Goal: Check status: Check status

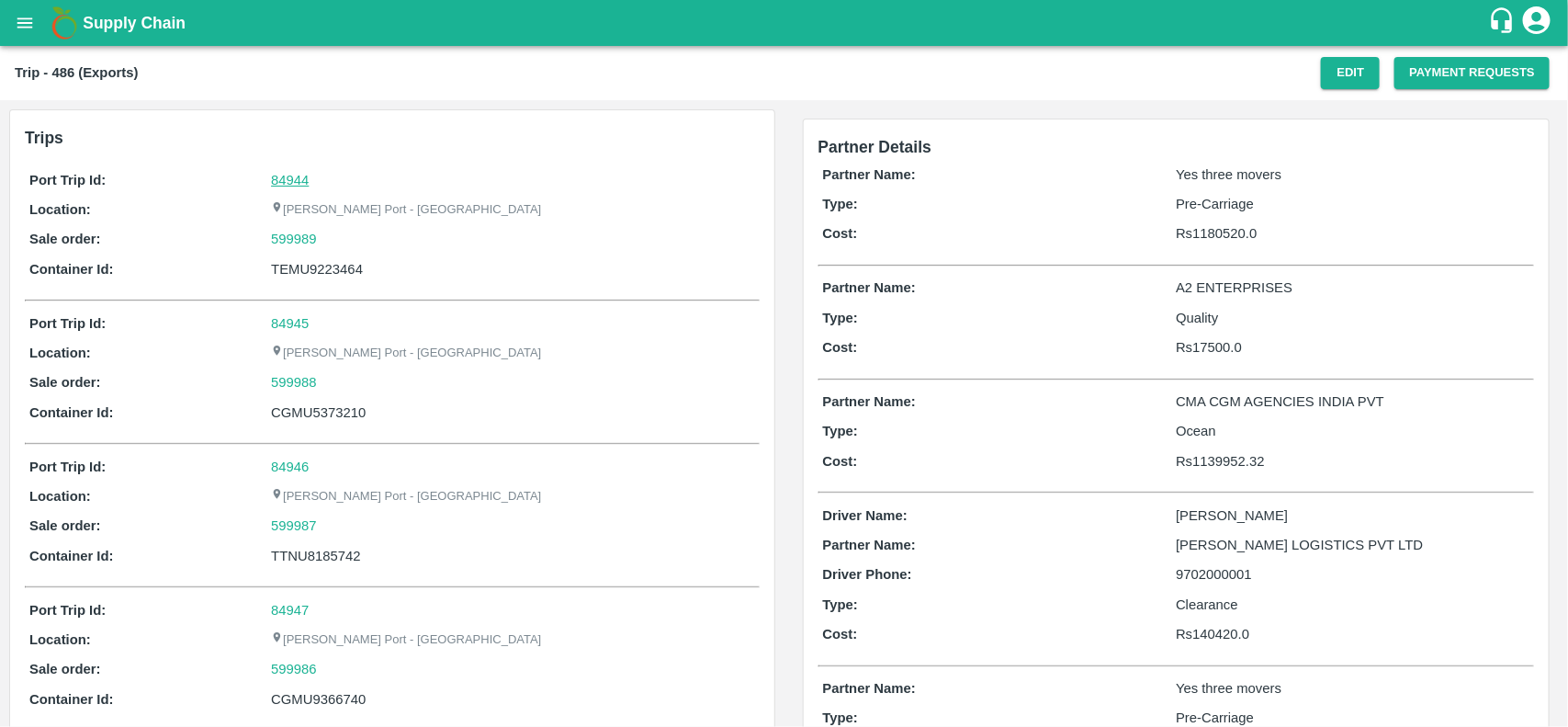
click at [277, 184] on link "84944" at bounding box center [290, 180] width 37 height 15
click at [336, 241] on div "599989" at bounding box center [513, 239] width 483 height 21
copy link "599989"
drag, startPoint x: 336, startPoint y: 241, endPoint x: 292, endPoint y: 244, distance: 44.1
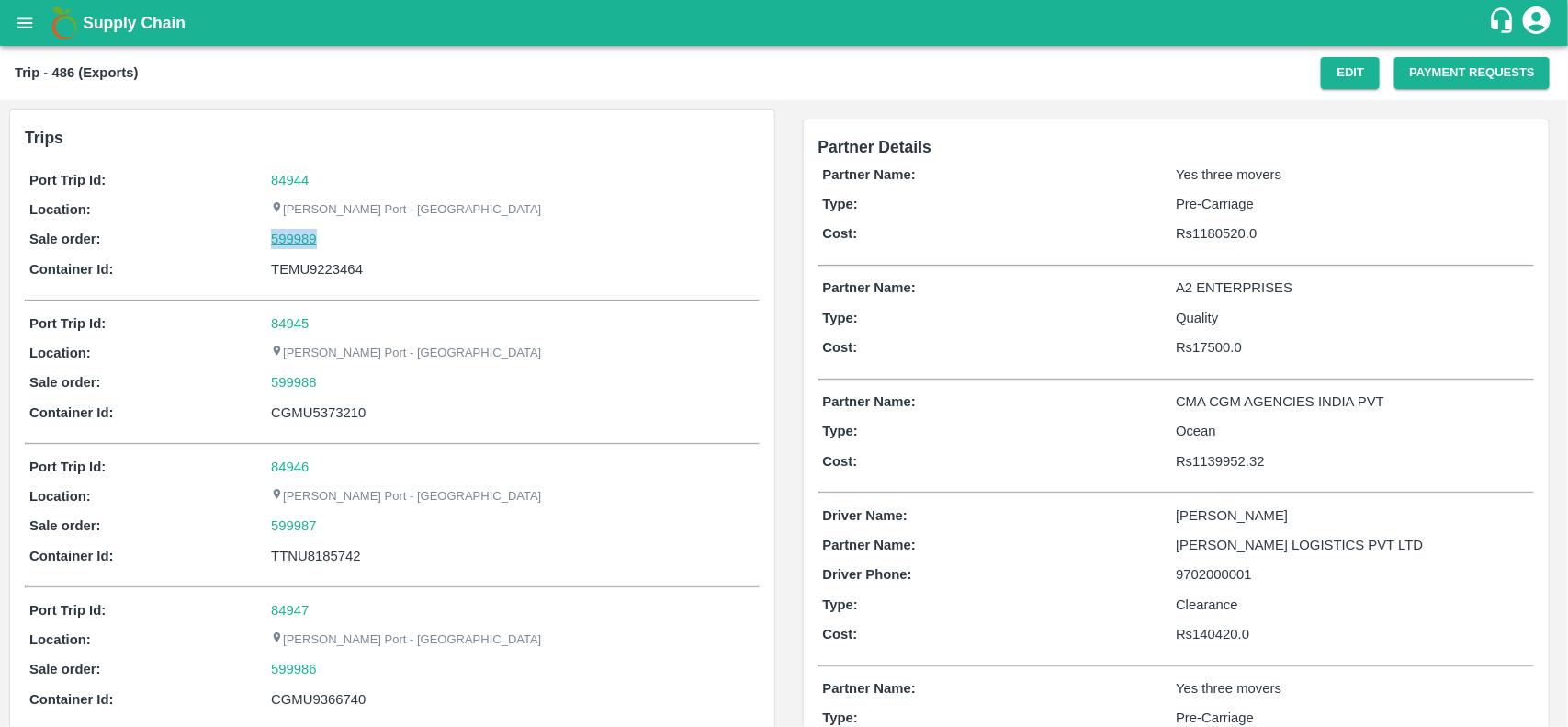
click at [292, 244] on div "599989" at bounding box center [513, 239] width 483 height 21
click at [292, 244] on link "599989" at bounding box center [293, 239] width 46 height 21
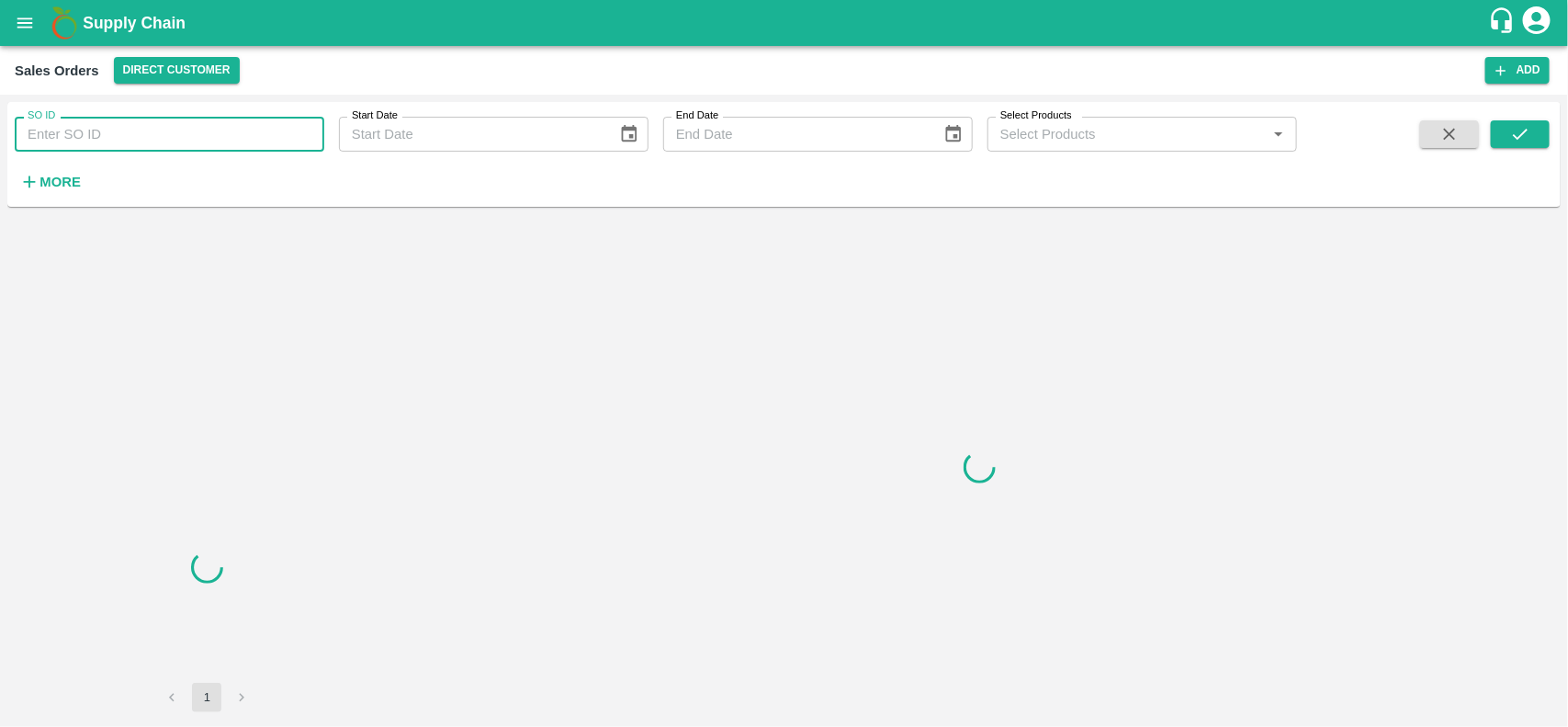
click at [88, 128] on input "SO ID" at bounding box center [169, 134] width 309 height 35
paste input "599989"
click at [88, 128] on input "599989" at bounding box center [169, 134] width 309 height 35
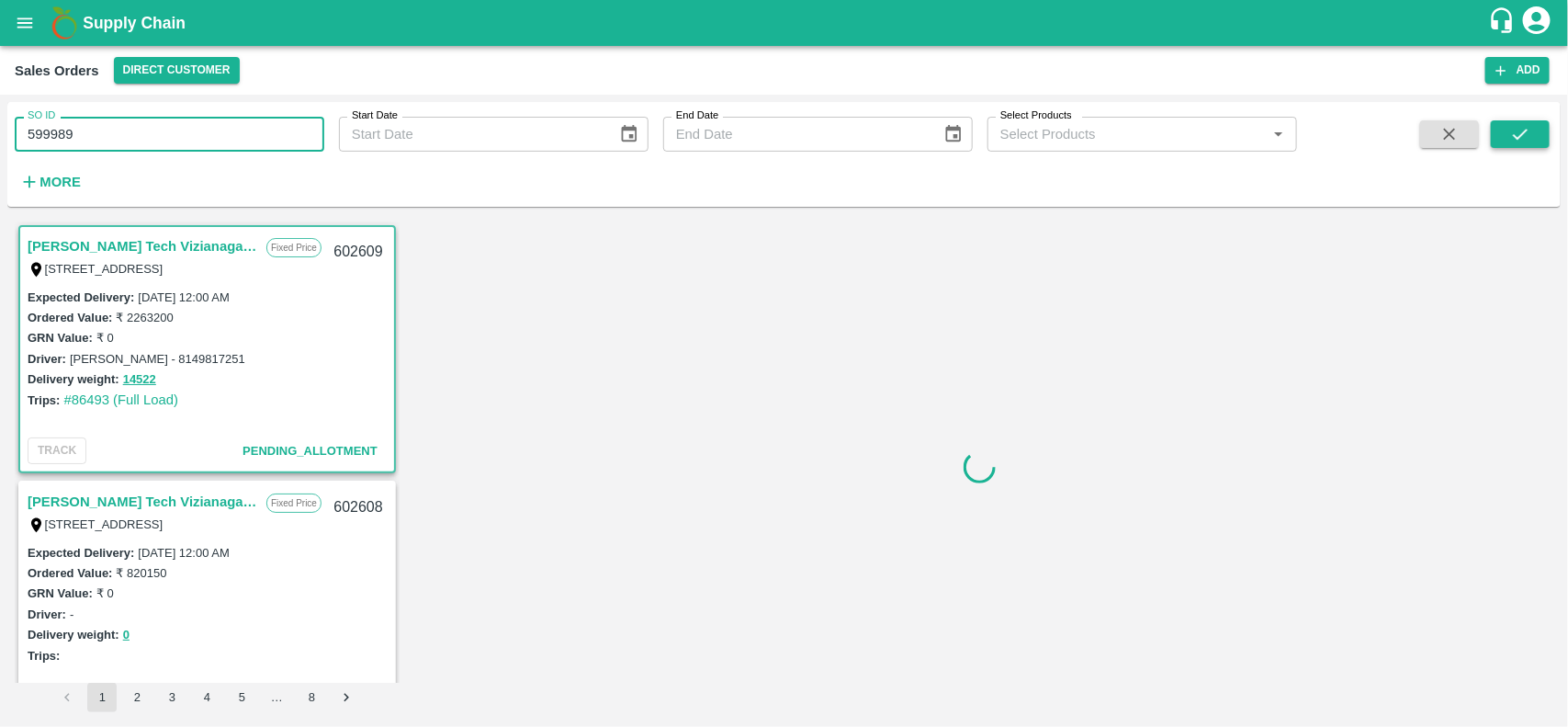
type input "599989"
click at [1525, 128] on icon "submit" at bounding box center [1520, 134] width 21 height 21
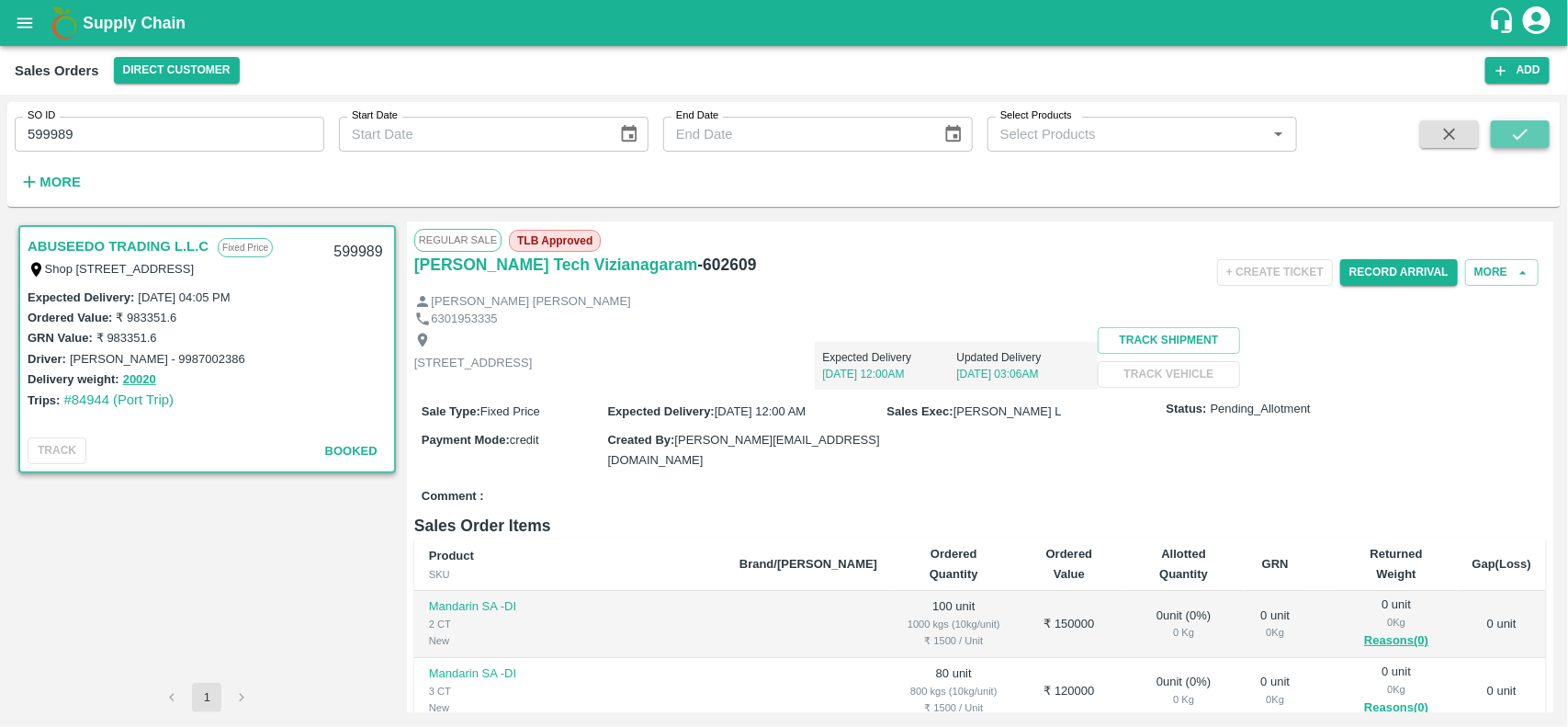
click at [1491, 138] on button "submit" at bounding box center [1520, 134] width 59 height 27
click at [149, 135] on input "599989" at bounding box center [169, 134] width 309 height 35
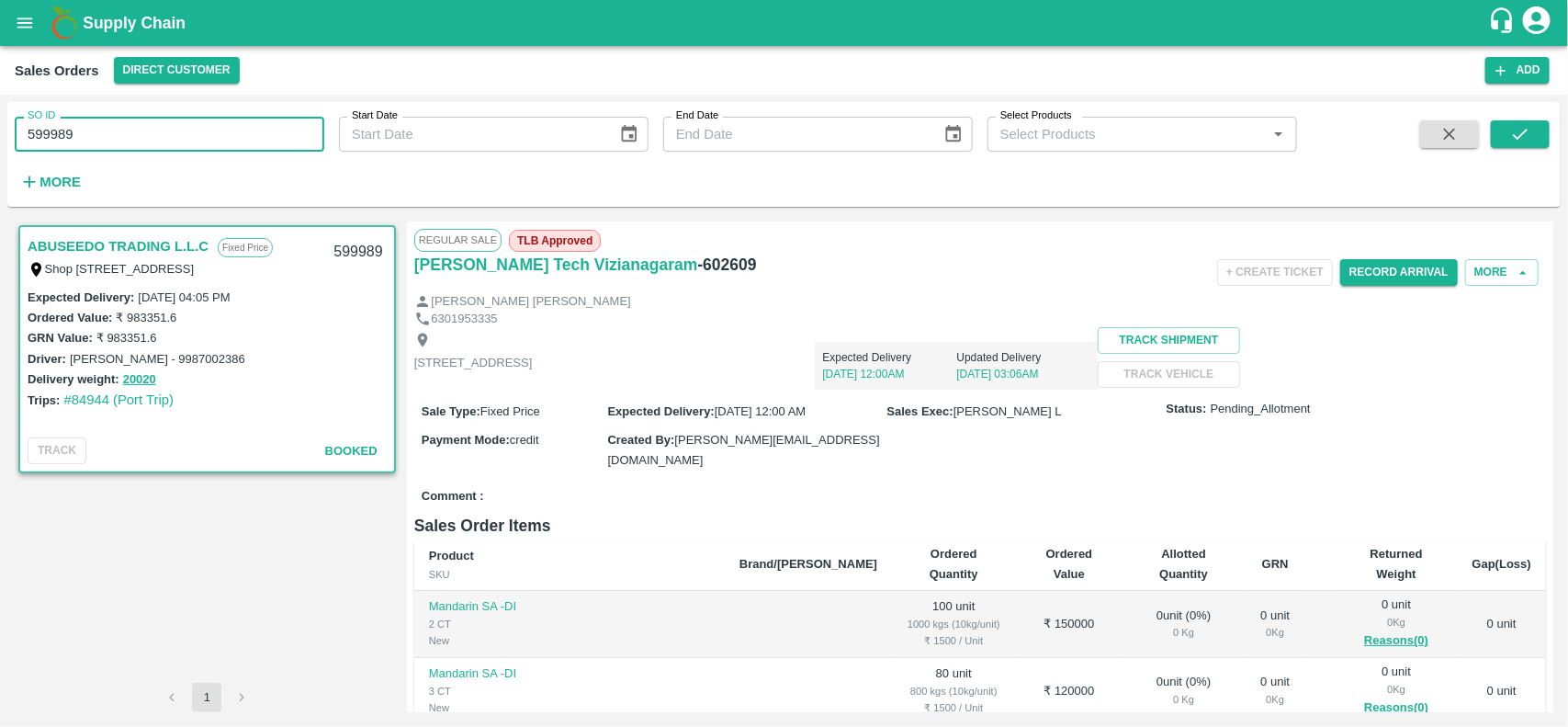
click at [149, 135] on input "599989" at bounding box center [169, 134] width 309 height 35
type input "599989"
paste input "text"
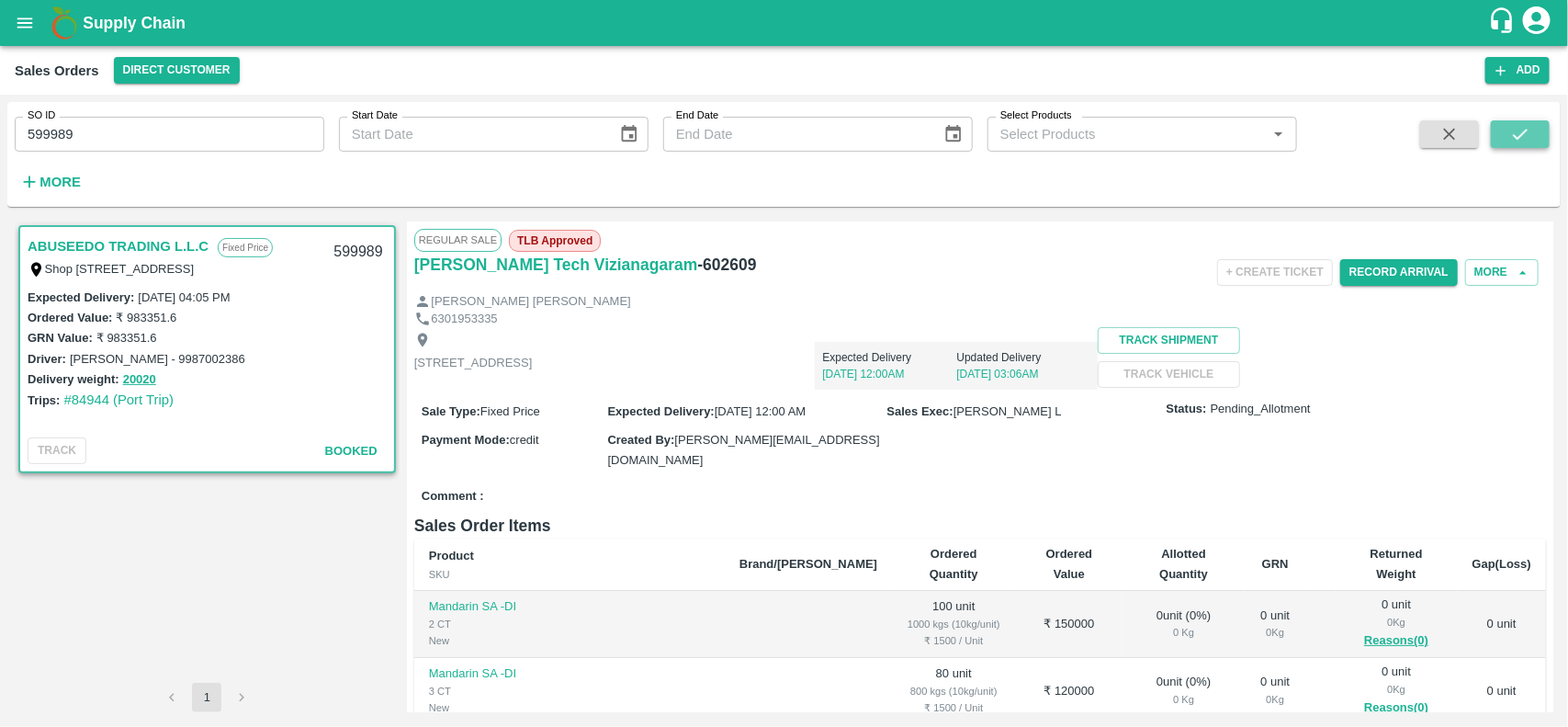
click at [1523, 138] on icon "submit" at bounding box center [1520, 134] width 21 height 21
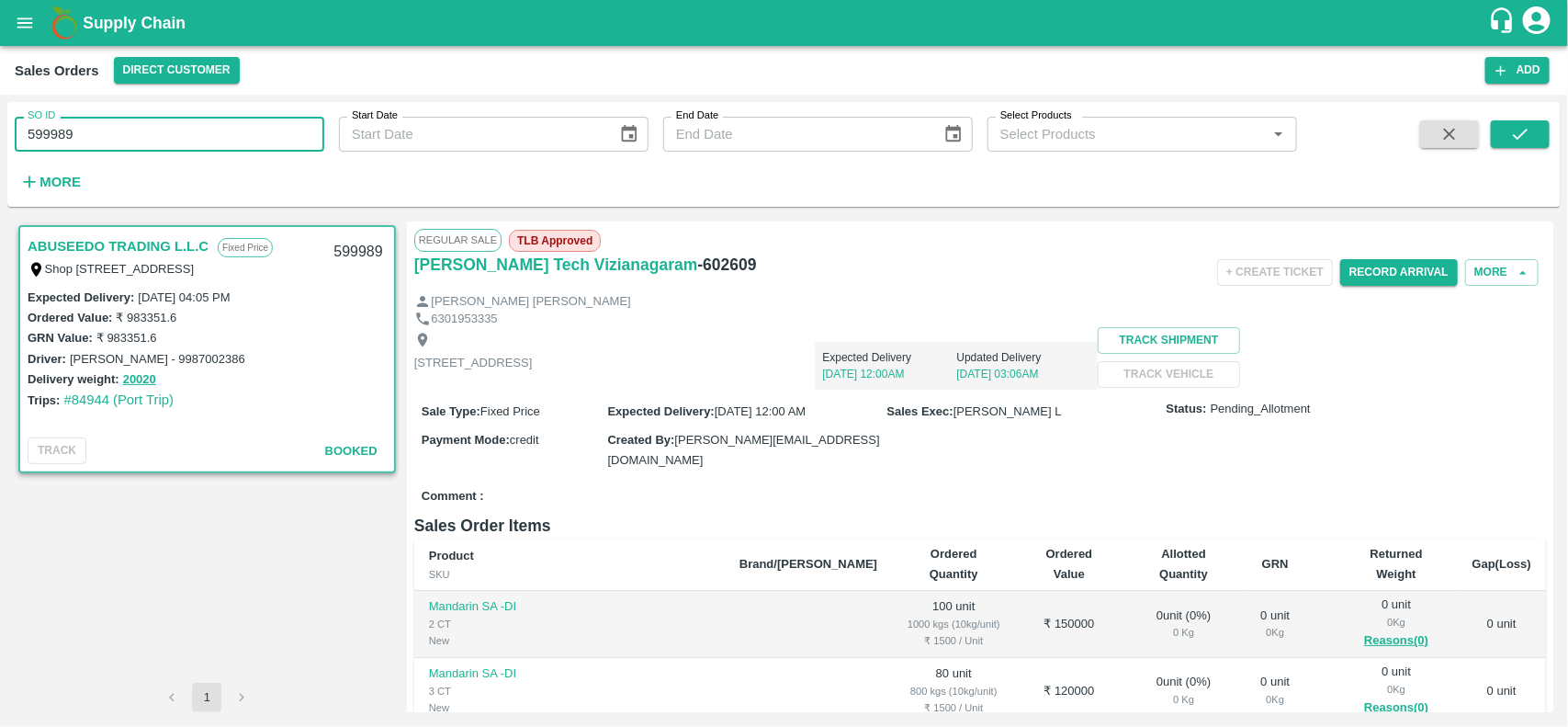
click at [163, 130] on input "599989" at bounding box center [169, 134] width 309 height 35
type input "599989"
paste input "text"
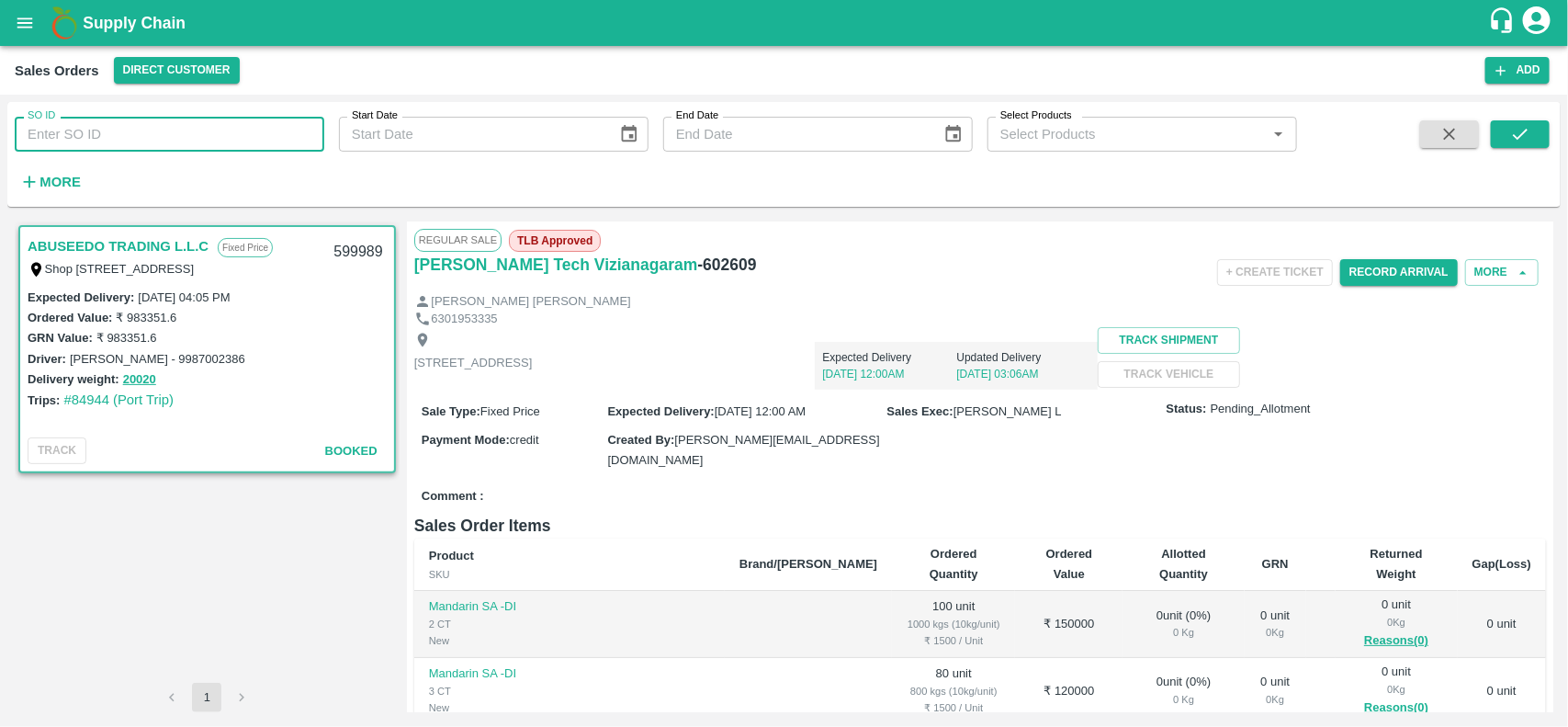
type input "599989"
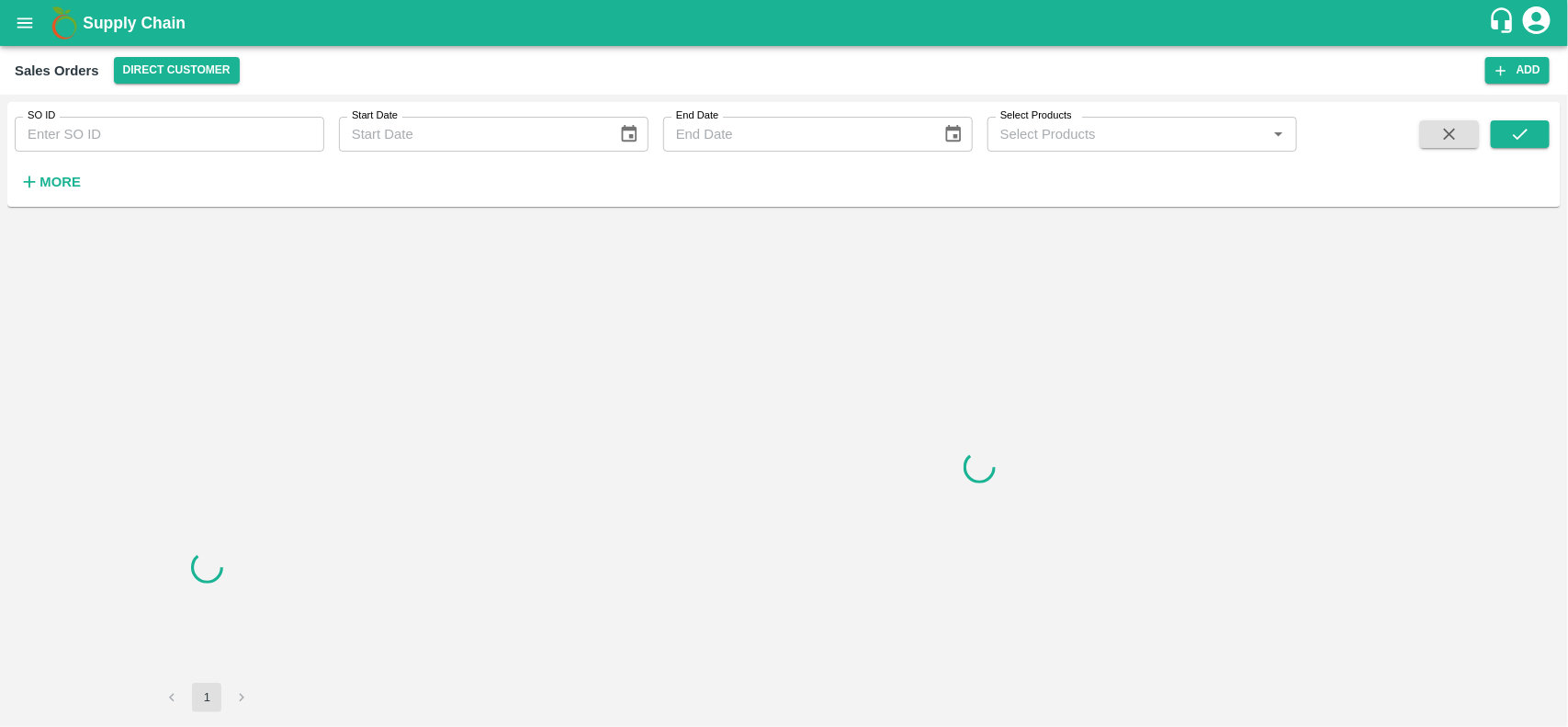
click at [173, 133] on input "SO ID" at bounding box center [169, 134] width 309 height 35
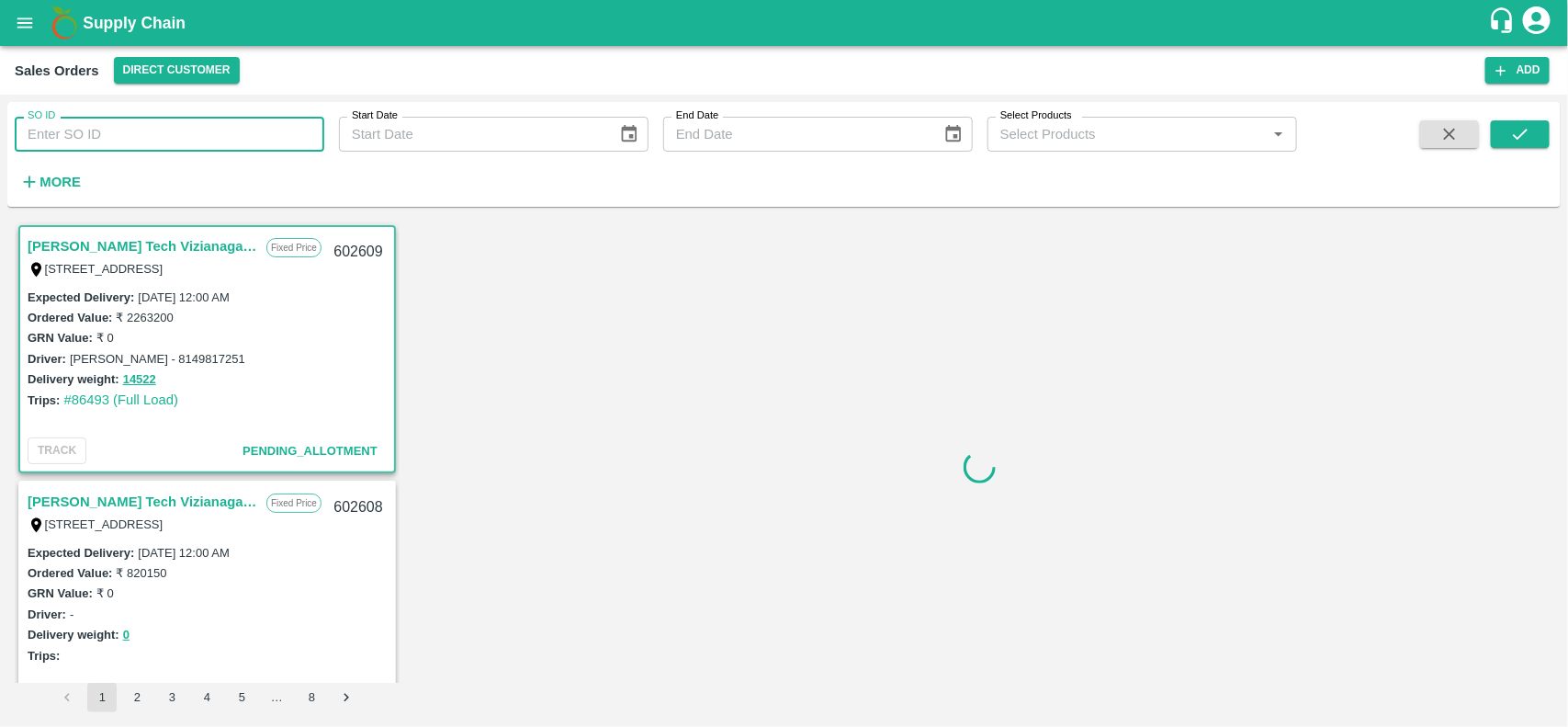
paste input "599989"
click at [173, 133] on input "599989" at bounding box center [169, 134] width 309 height 35
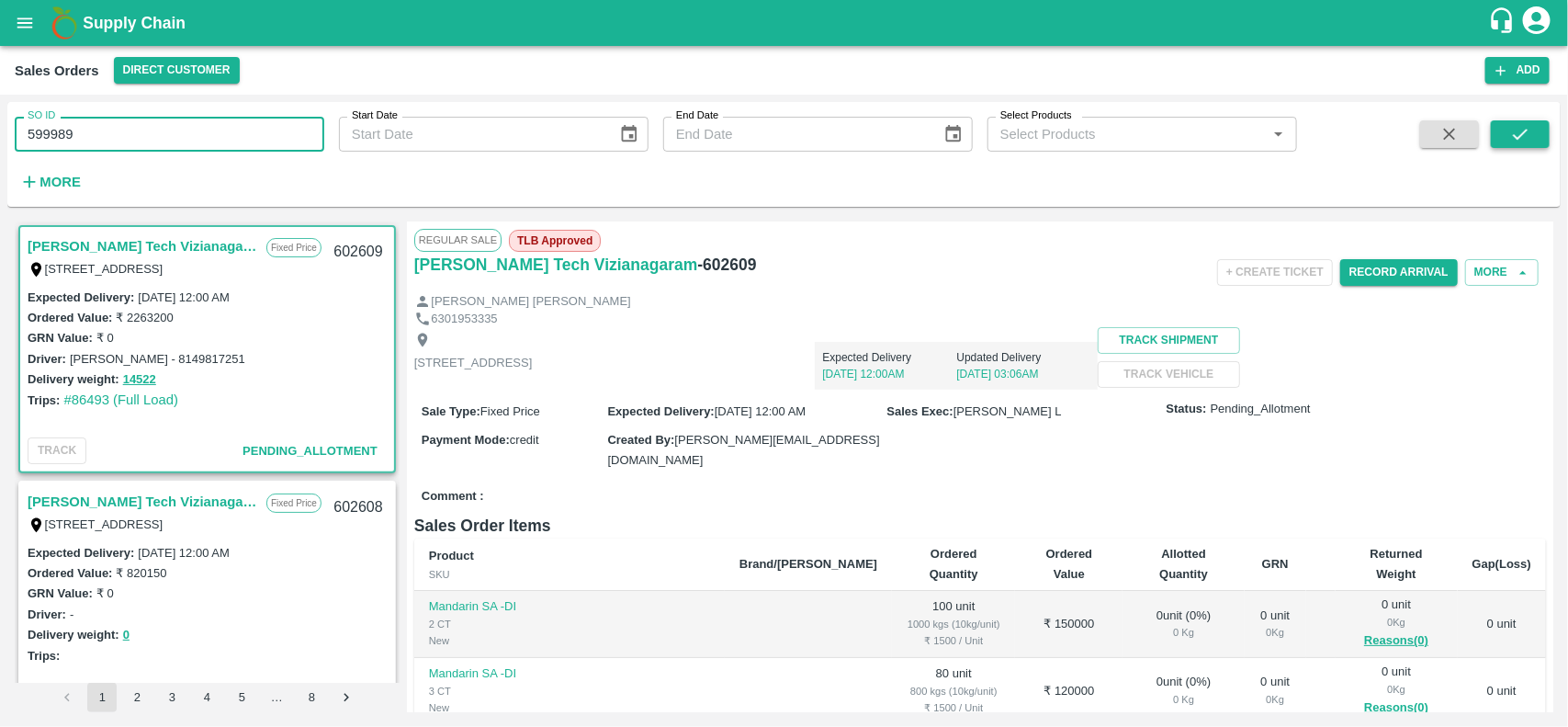
type input "599989"
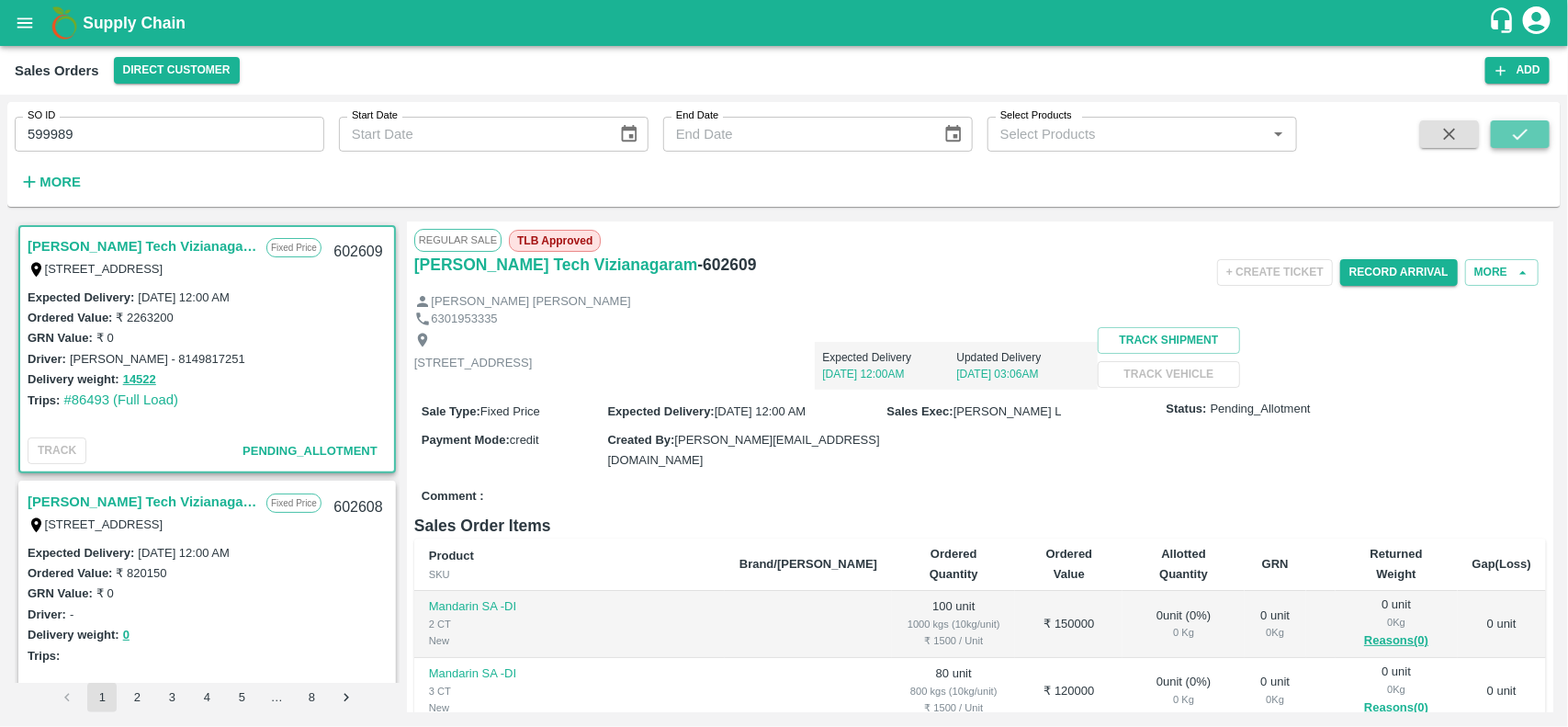
click at [1516, 148] on button "submit" at bounding box center [1520, 134] width 59 height 27
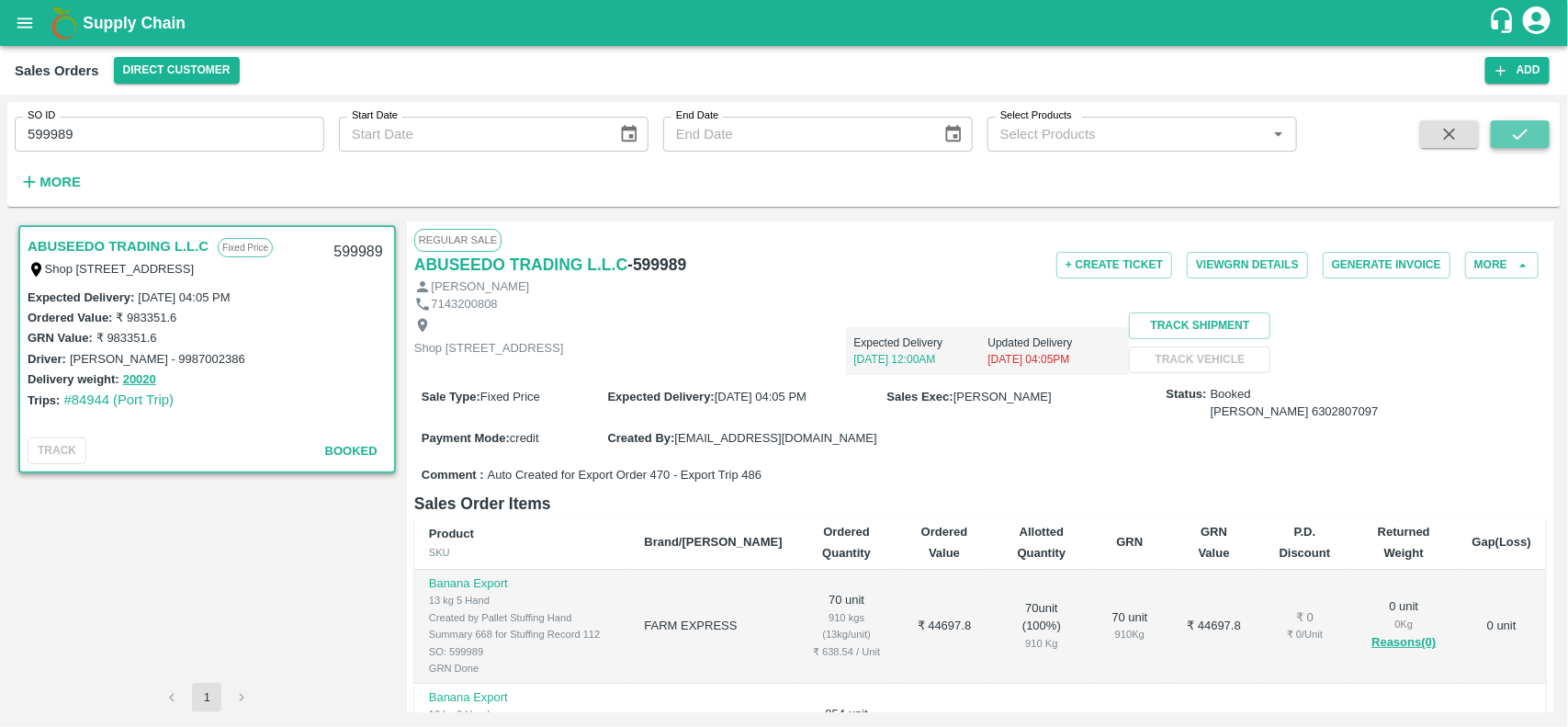
click at [1516, 148] on button "submit" at bounding box center [1520, 134] width 59 height 27
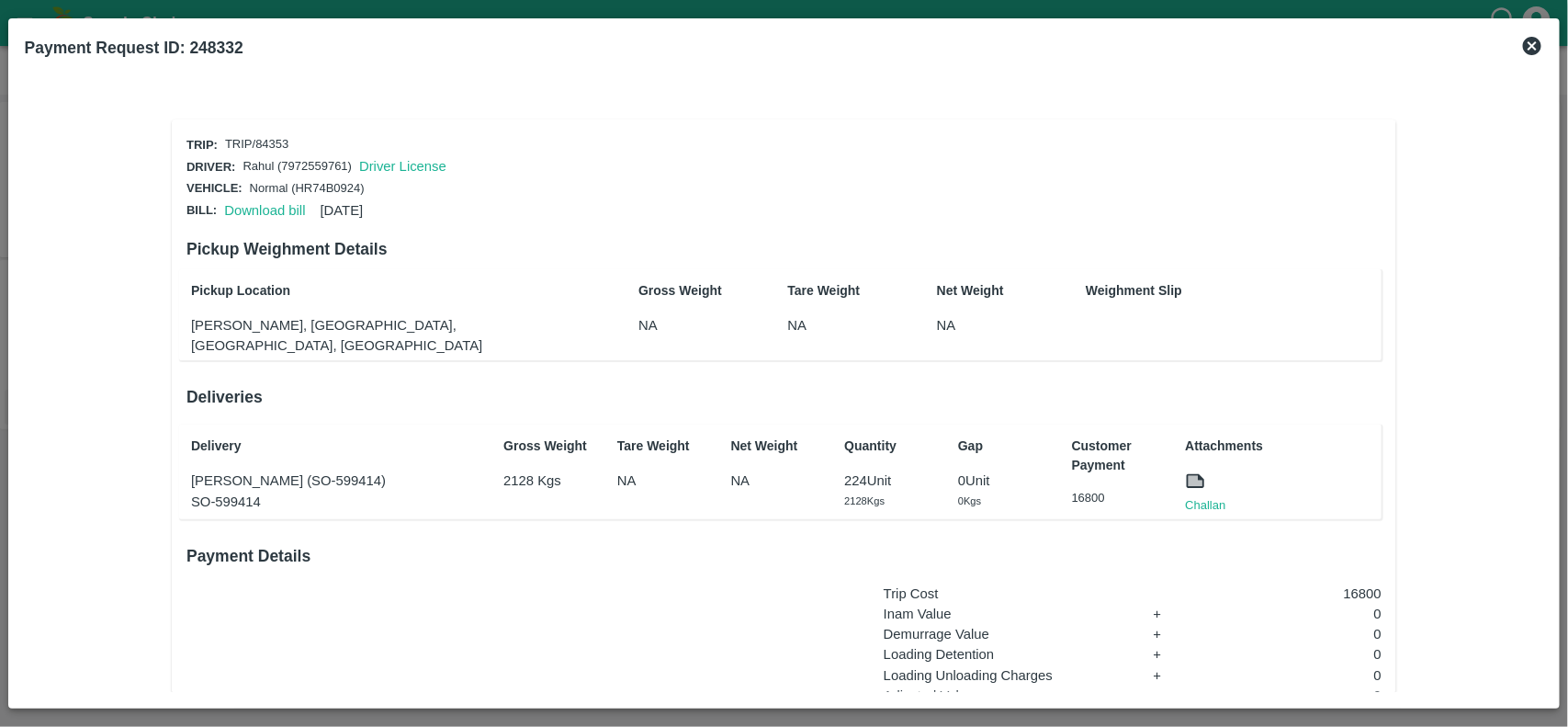
scroll to position [204, 0]
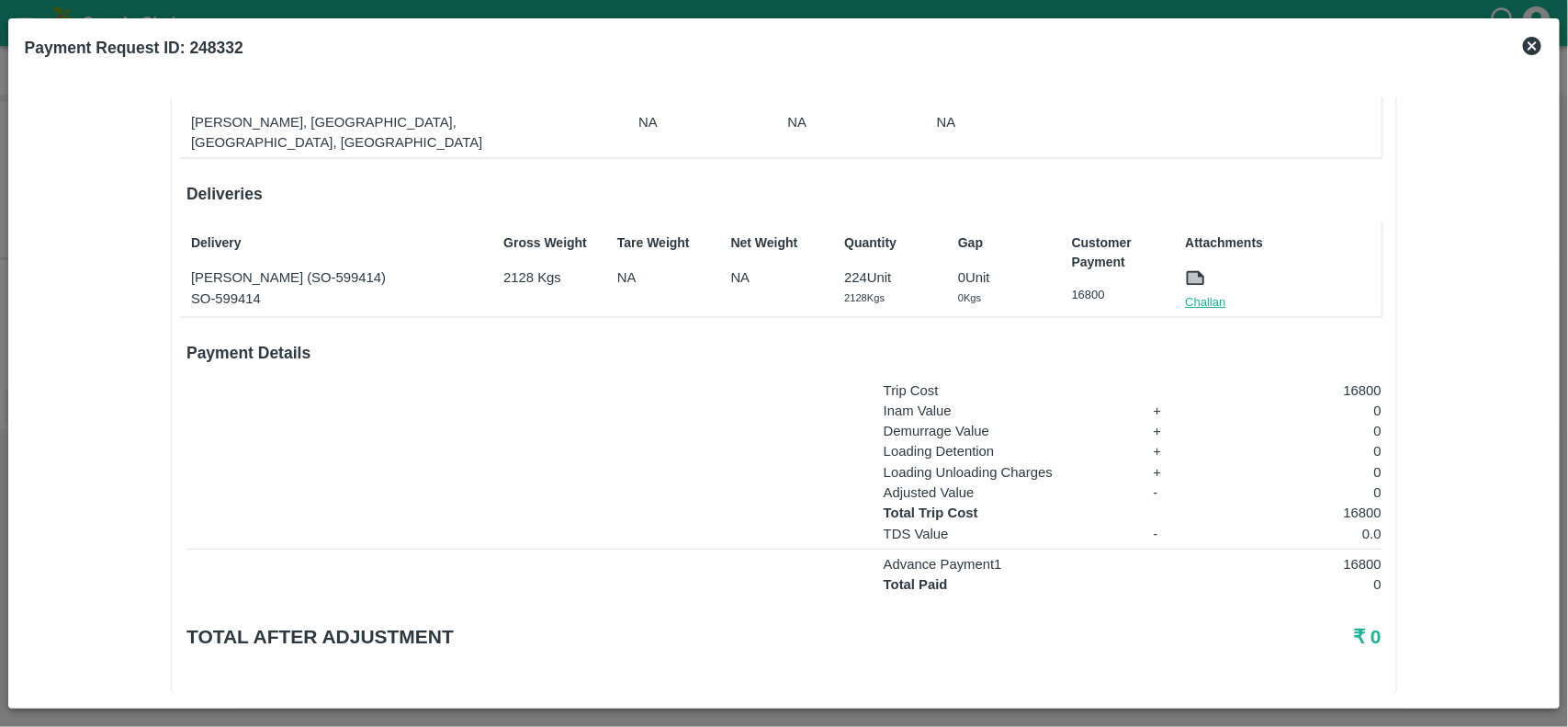
click at [1198, 294] on link "Challan" at bounding box center [1204, 302] width 40 height 19
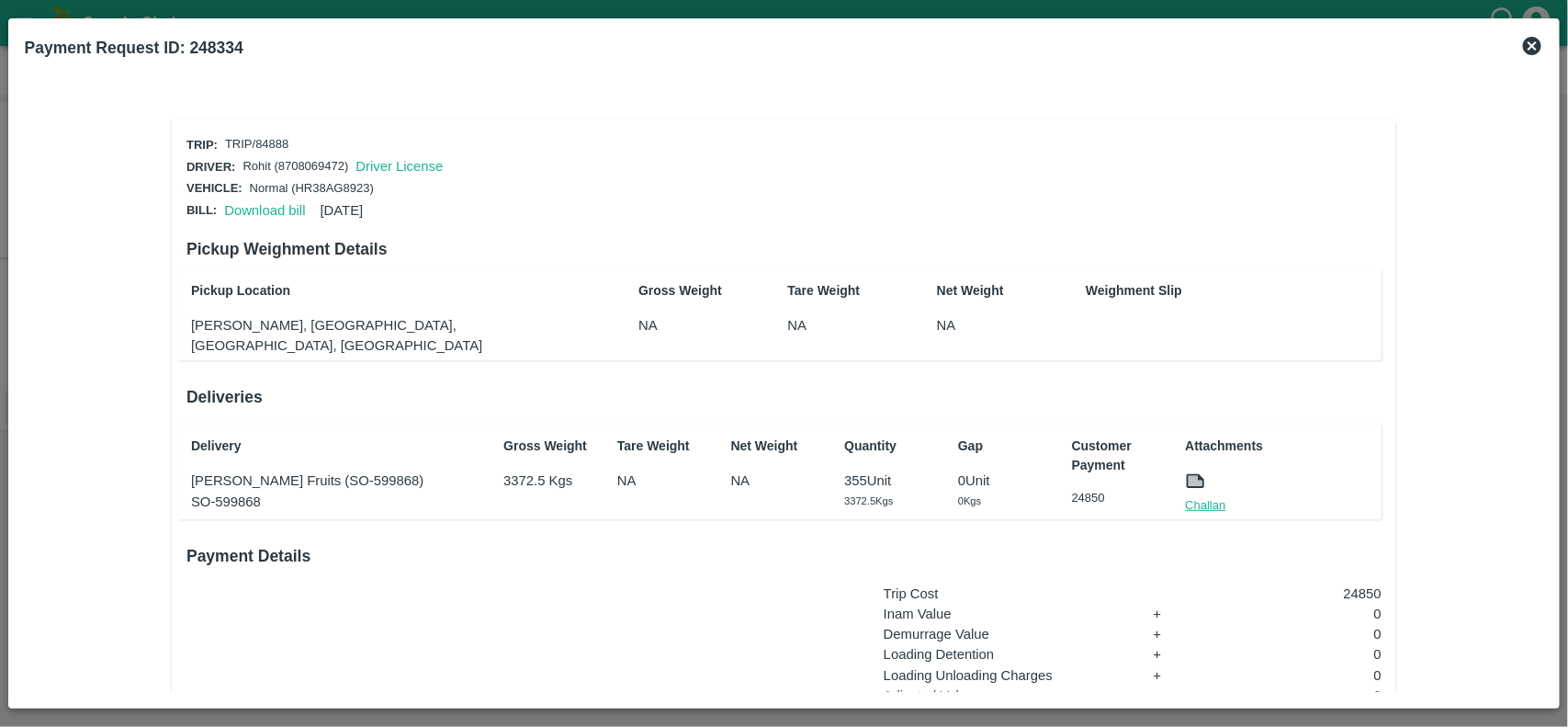
click at [1206, 496] on link "Challan" at bounding box center [1204, 505] width 40 height 19
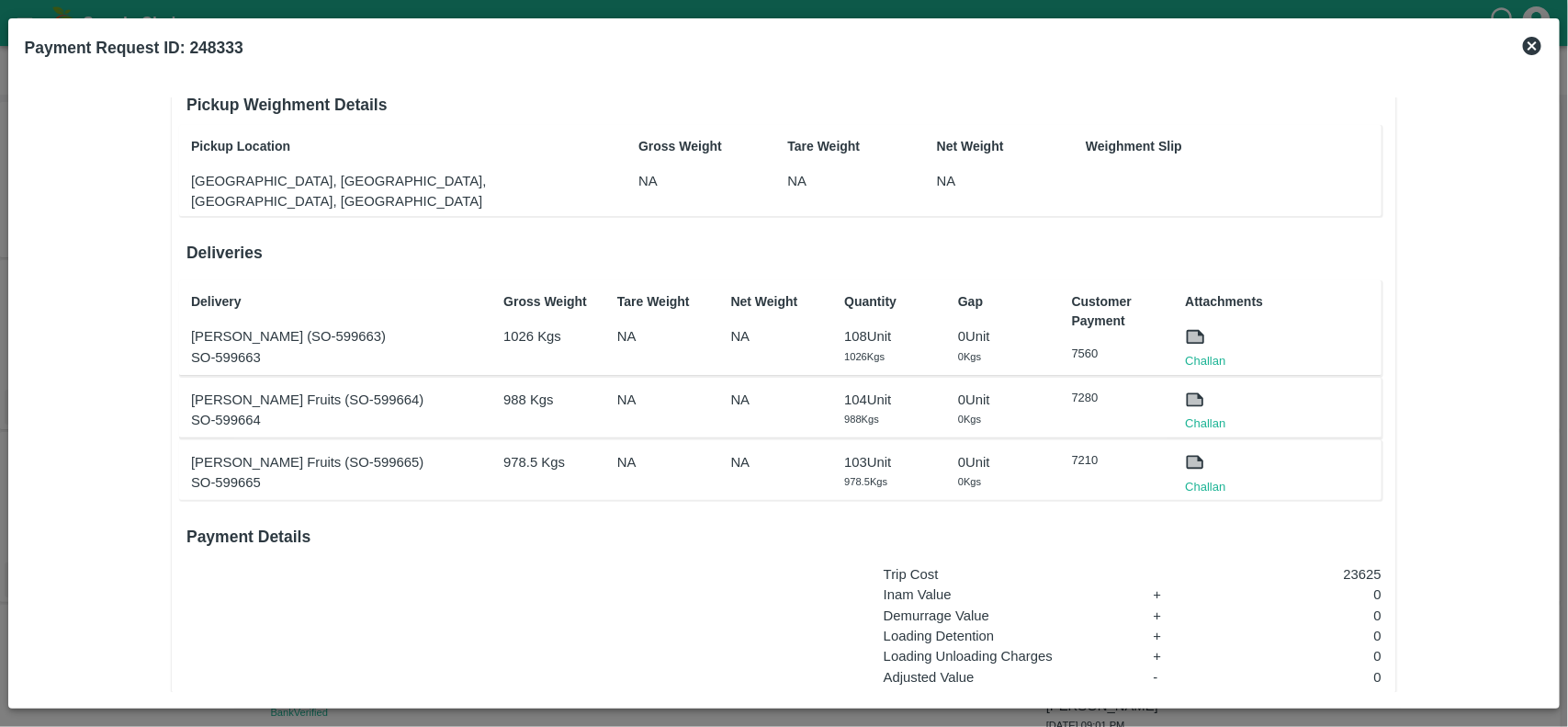
scroll to position [145, 0]
click at [1206, 351] on link "Challan" at bounding box center [1204, 360] width 40 height 19
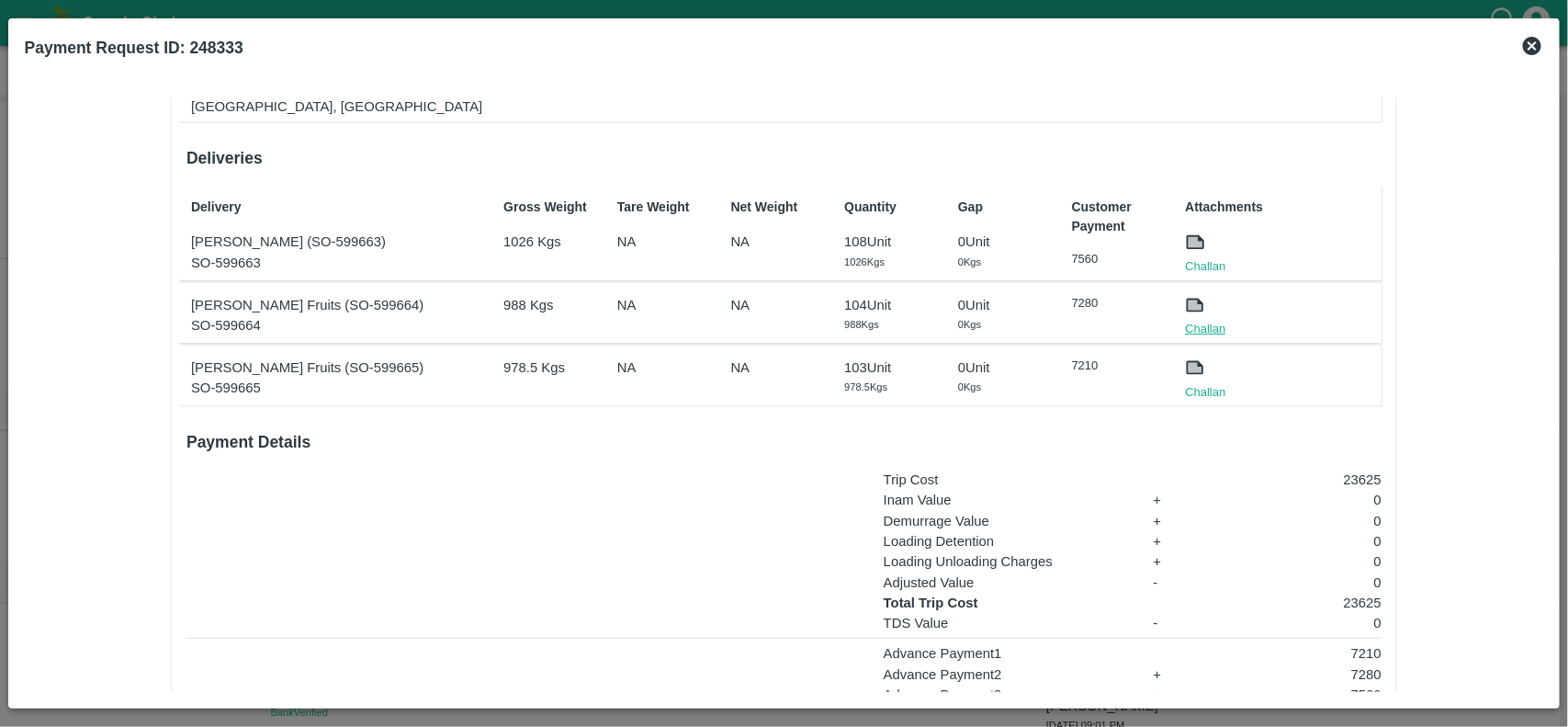
click at [1197, 320] on link "Challan" at bounding box center [1204, 329] width 40 height 19
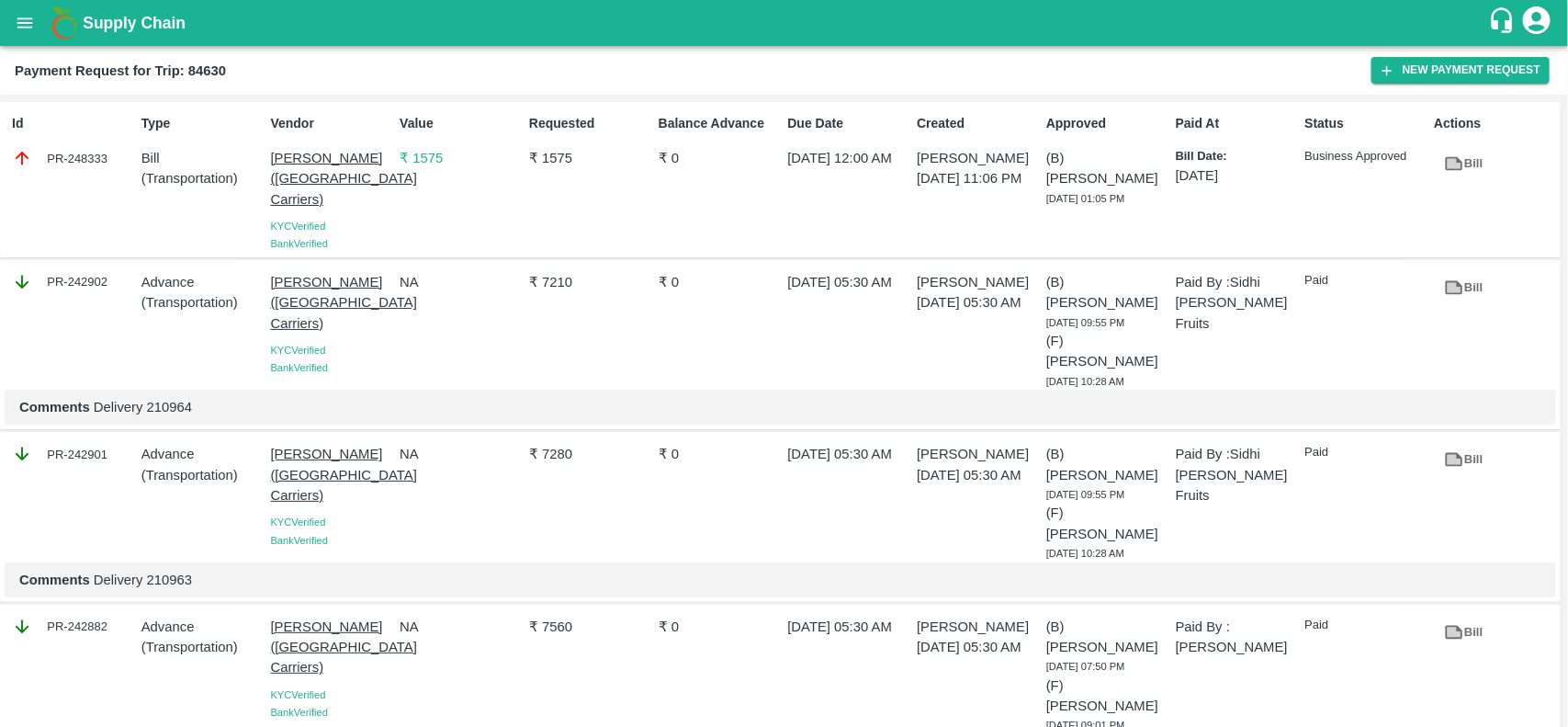
scroll to position [24, 0]
